Goal: Task Accomplishment & Management: Use online tool/utility

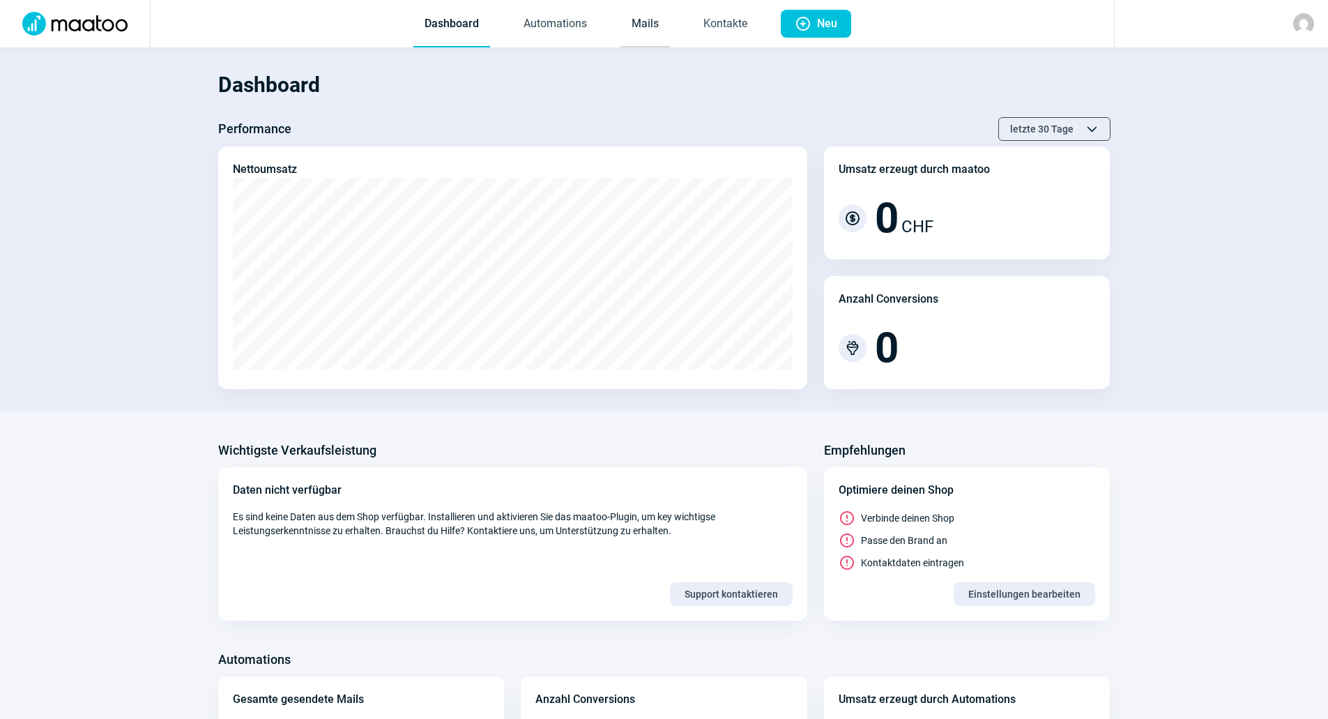
click at [655, 19] on link "Mails" at bounding box center [646, 24] width 50 height 46
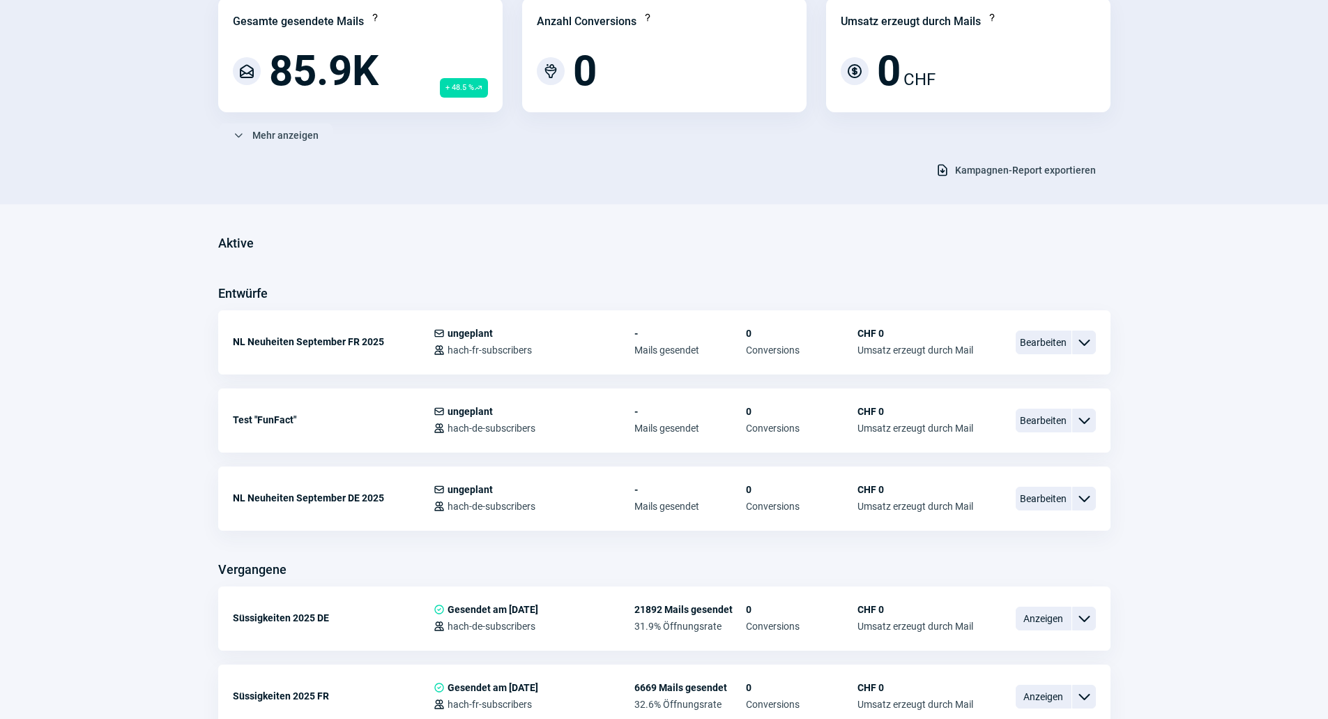
scroll to position [209, 0]
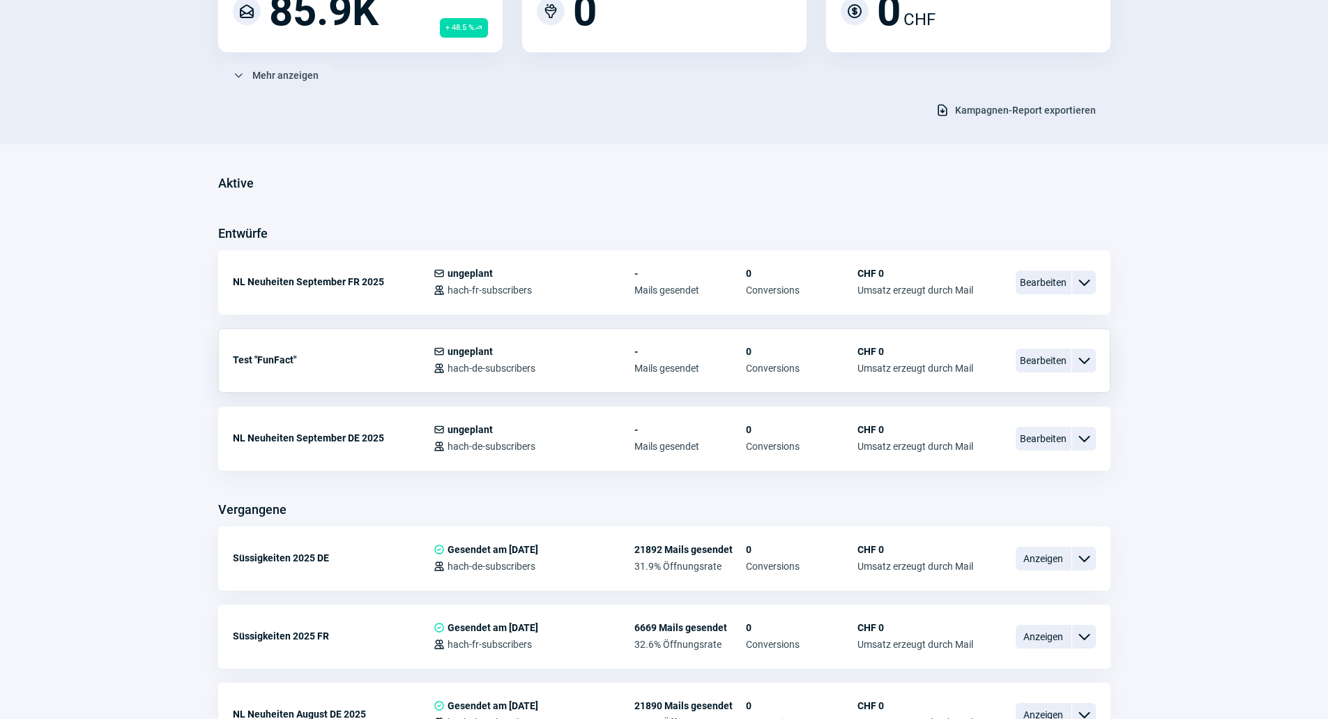
click at [1081, 363] on span "ChevronDown icon" at bounding box center [1084, 360] width 17 height 17
click at [1058, 281] on span "Bearbeiten" at bounding box center [1044, 283] width 56 height 24
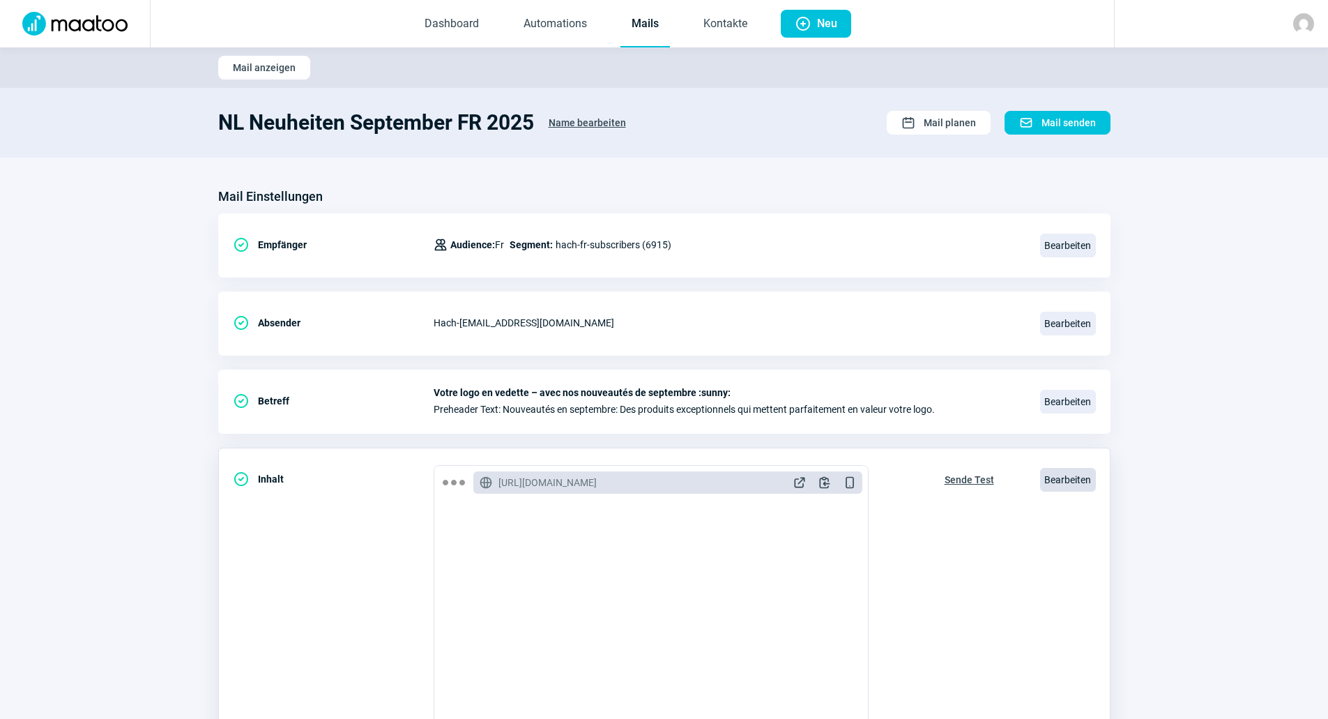
click at [1063, 474] on span "Bearbeiten" at bounding box center [1068, 480] width 56 height 24
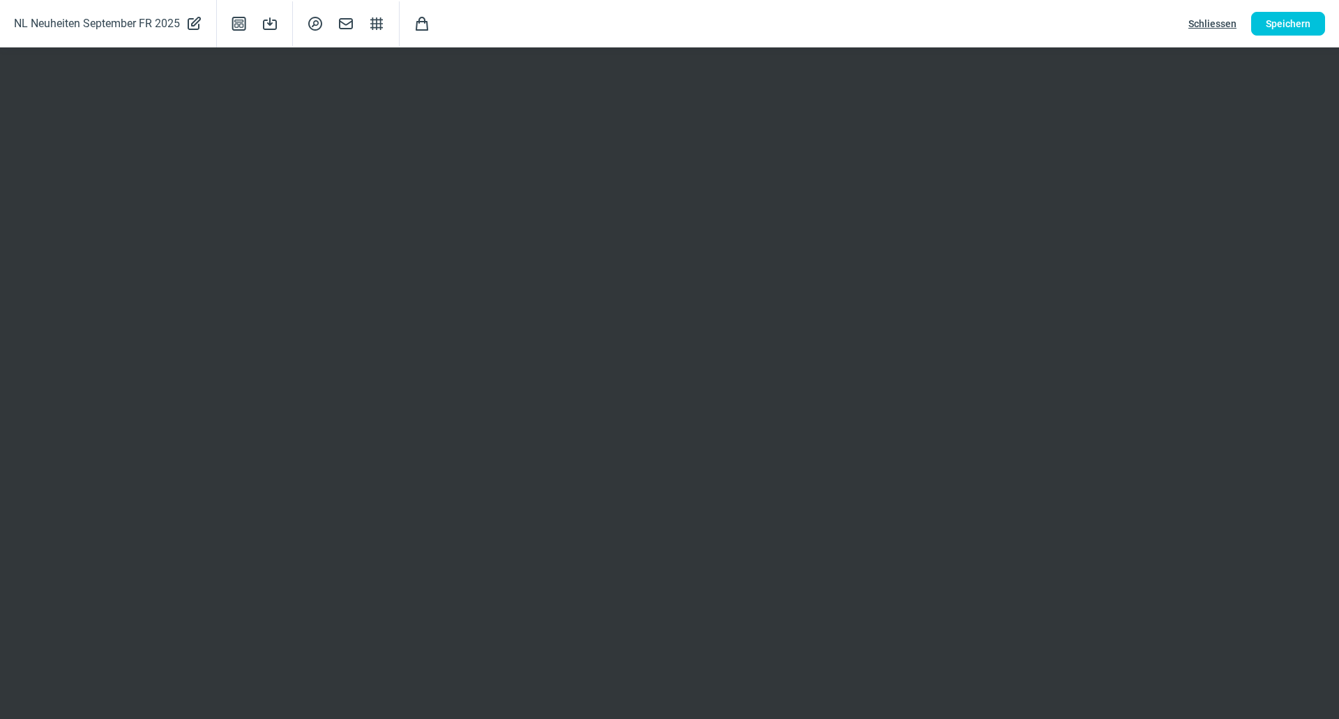
click at [1206, 20] on span "Schliessen" at bounding box center [1212, 24] width 48 height 22
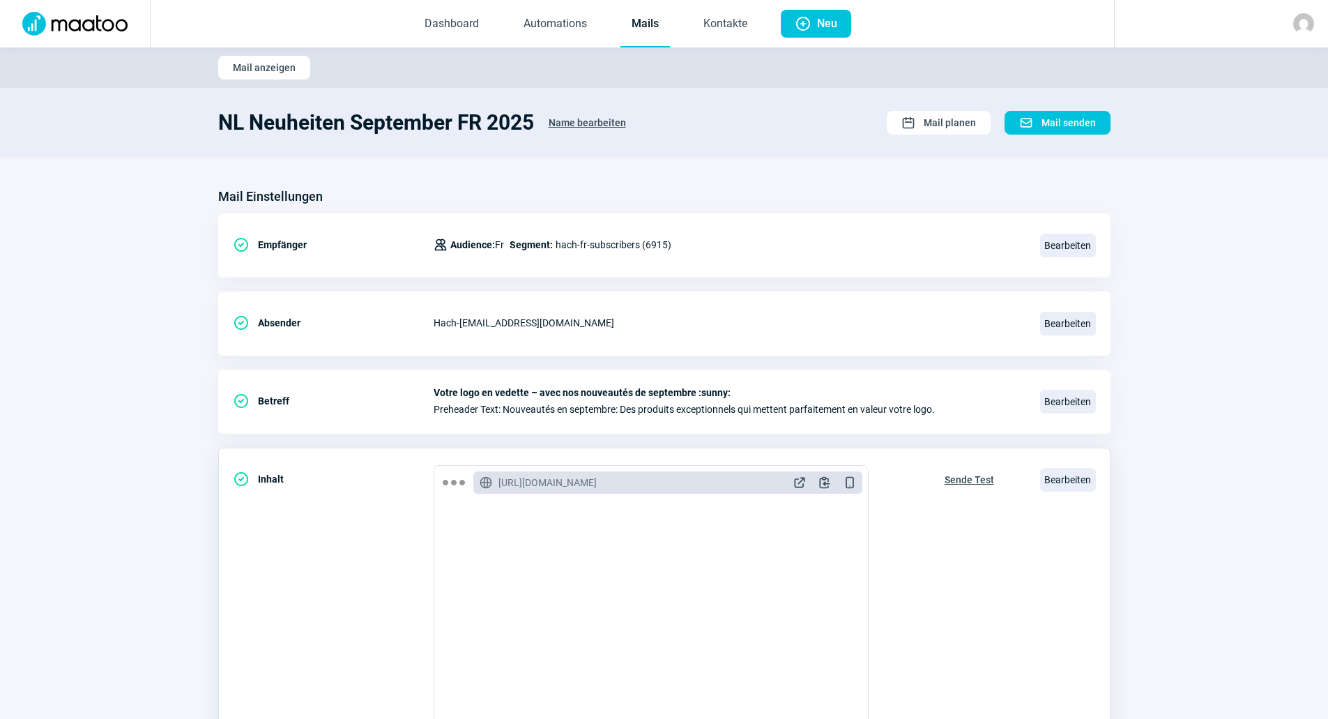
click at [970, 482] on span "Sende Test" at bounding box center [970, 480] width 50 height 22
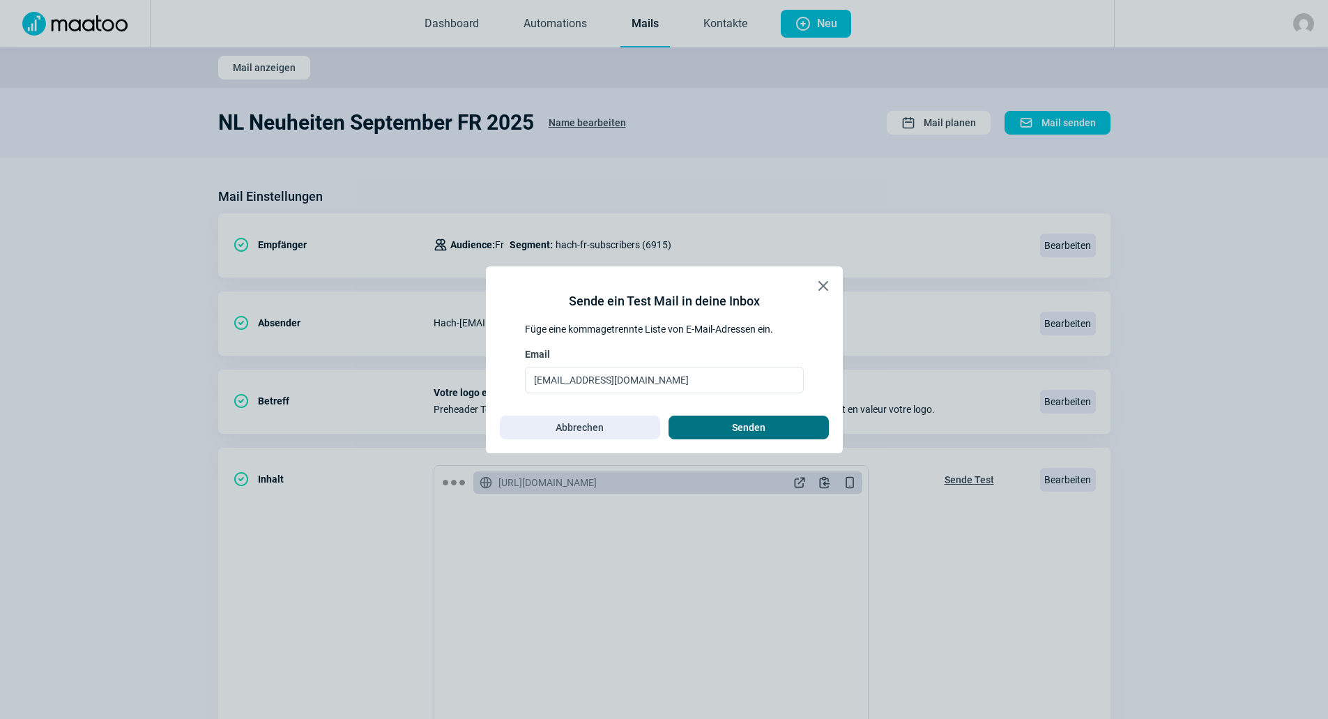
click at [773, 438] on span "Senden" at bounding box center [748, 427] width 131 height 22
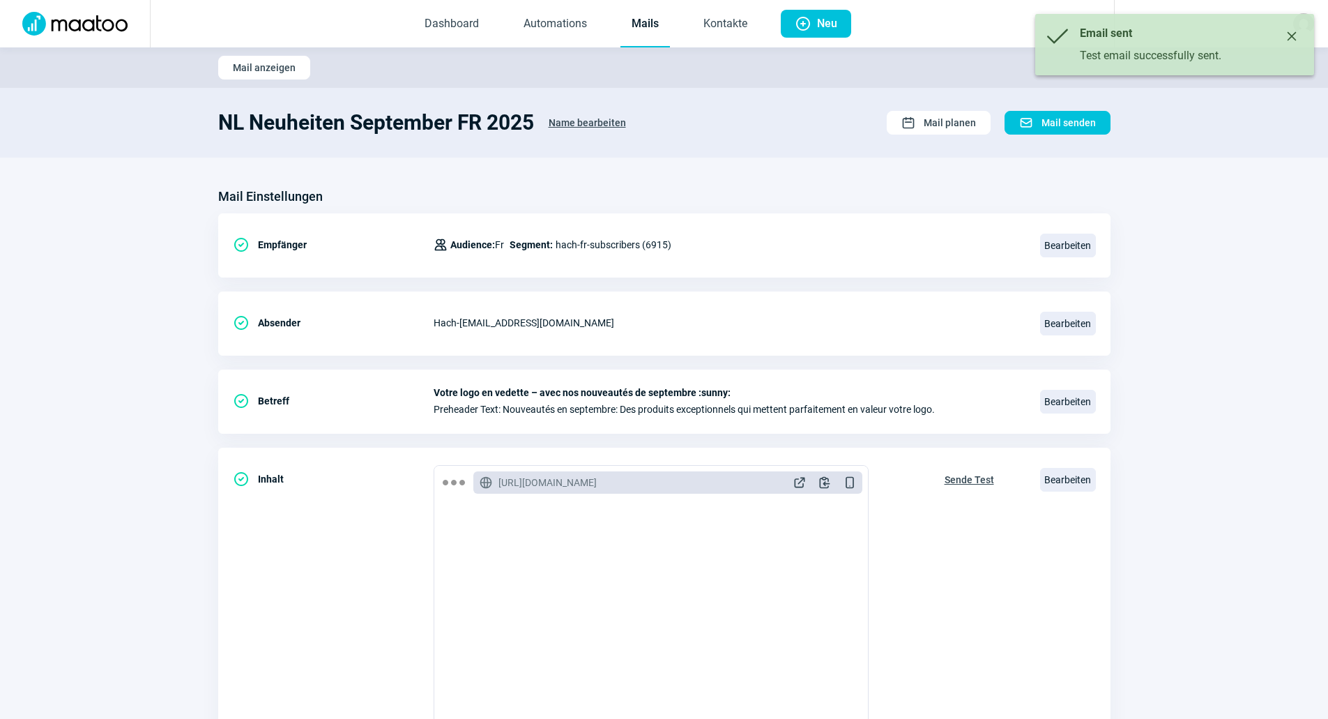
scroll to position [209, 0]
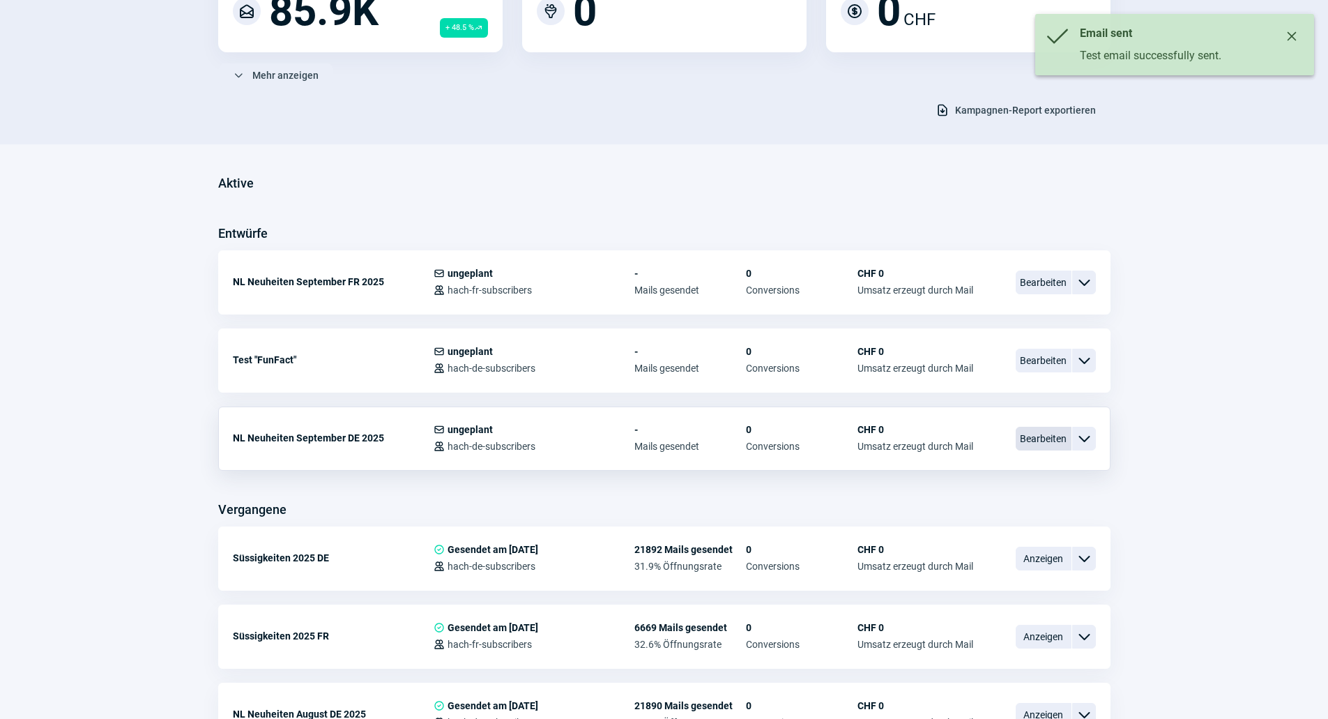
click at [1031, 443] on span "Bearbeiten" at bounding box center [1044, 439] width 56 height 24
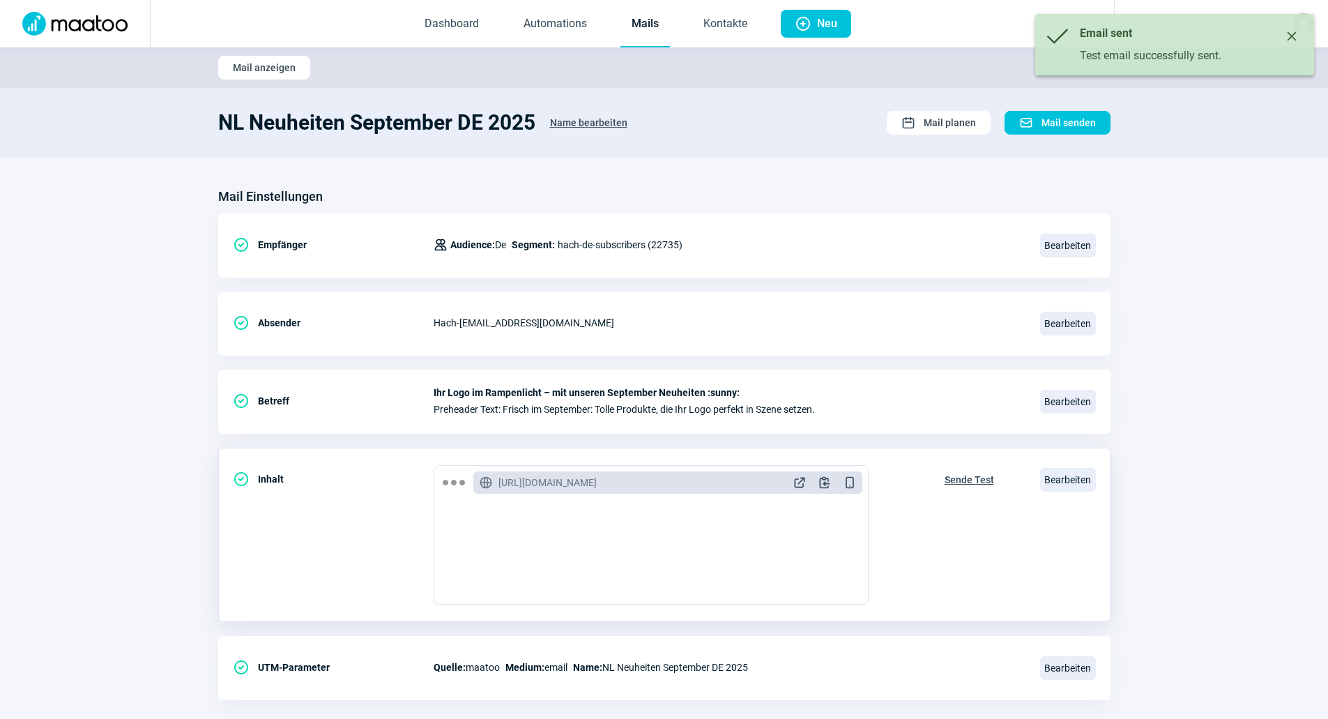
click at [961, 476] on span "Sende Test" at bounding box center [970, 480] width 50 height 22
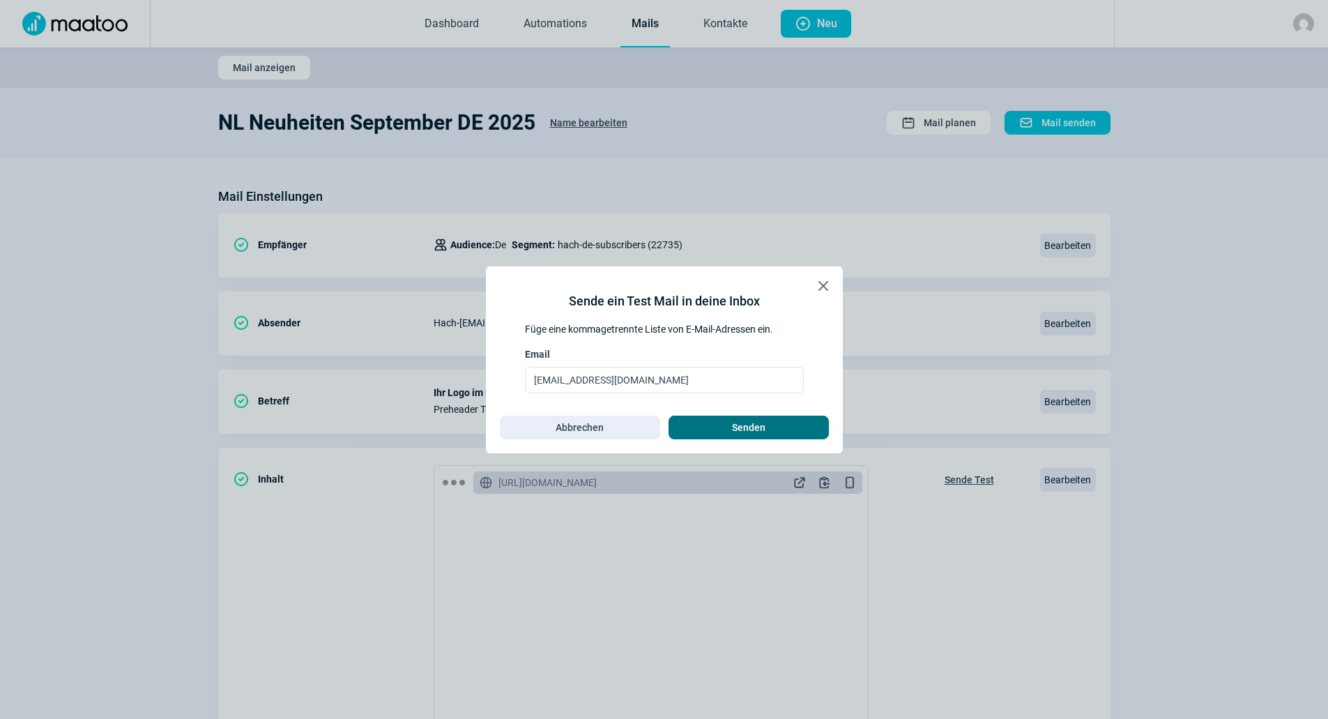
click at [753, 416] on span "Senden" at bounding box center [748, 427] width 33 height 22
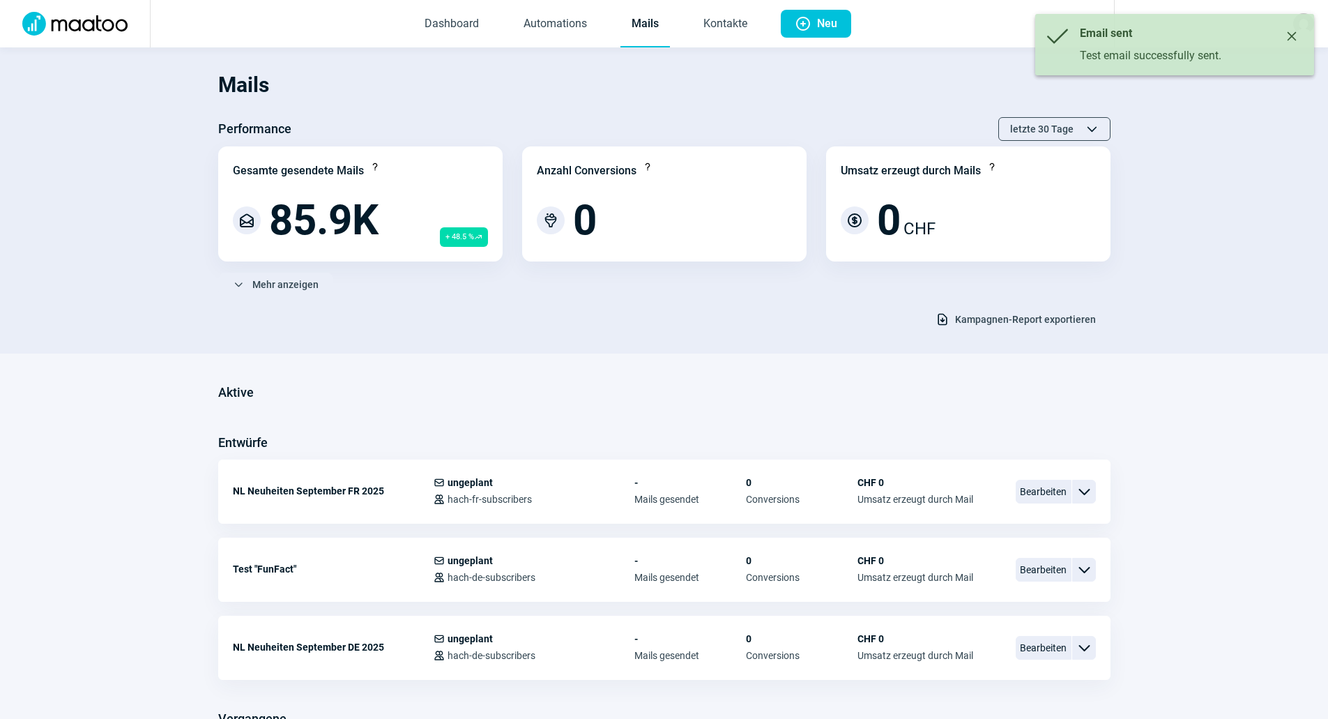
scroll to position [209, 0]
